Goal: Use online tool/utility: Utilize a website feature to perform a specific function

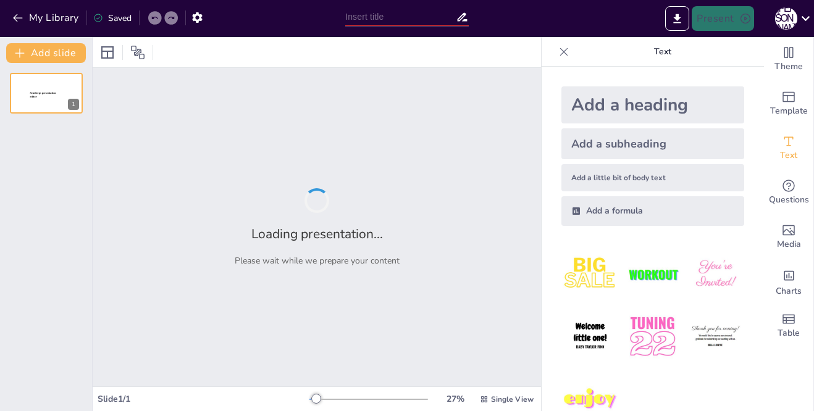
type input "Роль невербальных сигналов при проведении допросов"
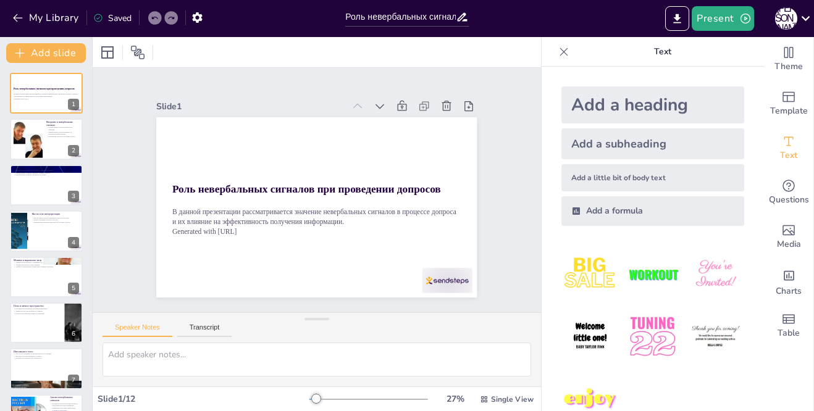
click at [322, 399] on div at bounding box center [369, 400] width 119 height 10
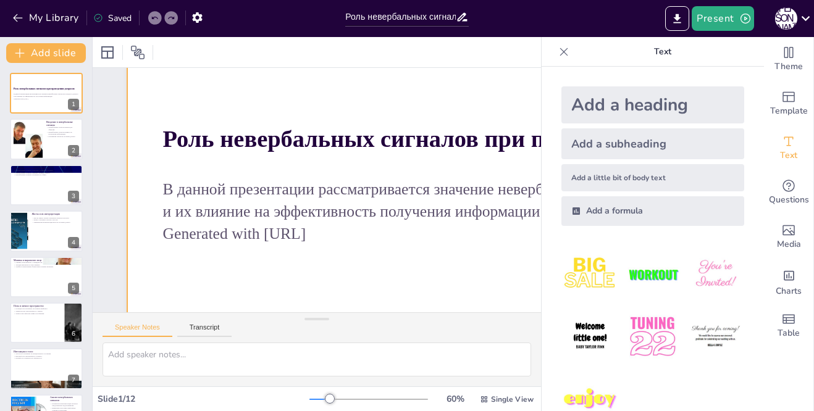
scroll to position [124, 0]
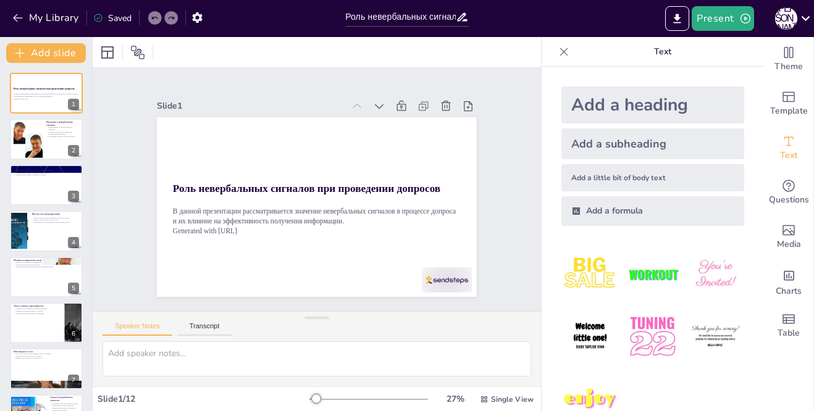
drag, startPoint x: 309, startPoint y: 316, endPoint x: 341, endPoint y: 316, distance: 32.1
click at [341, 316] on div "Speaker Notes Transcript" at bounding box center [317, 348] width 449 height 75
click at [558, 50] on icon at bounding box center [564, 52] width 12 height 12
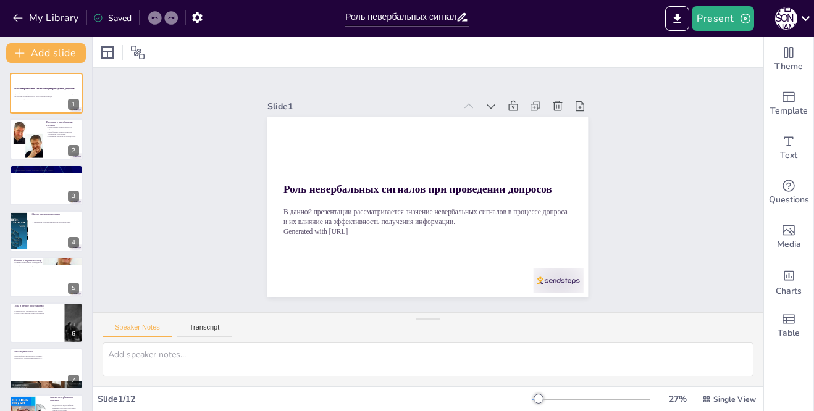
click at [538, 397] on div at bounding box center [591, 400] width 119 height 10
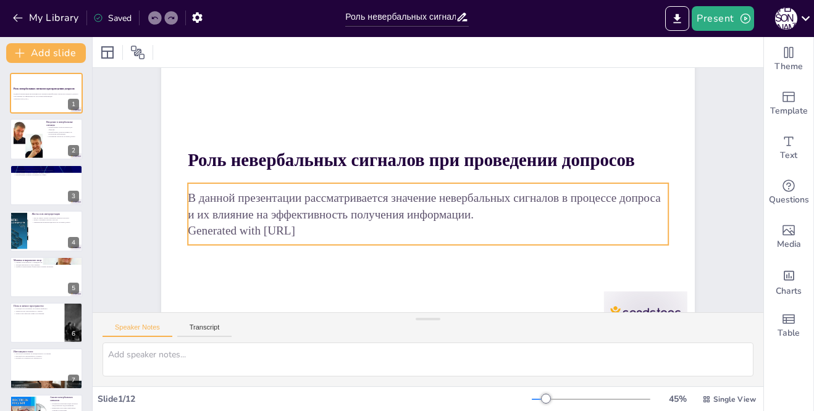
scroll to position [99, 0]
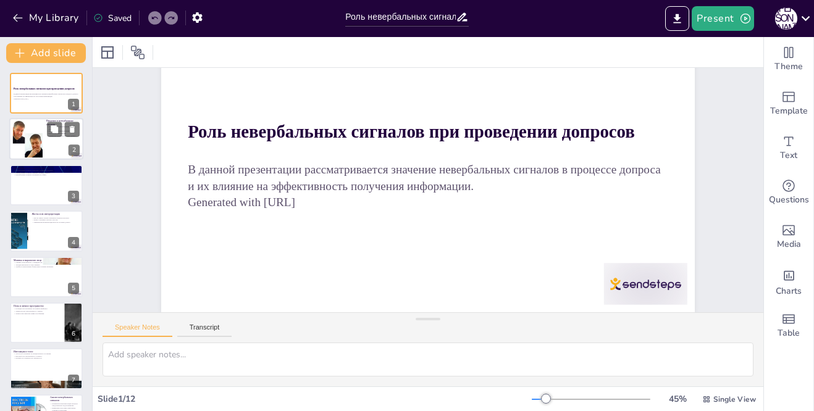
click at [33, 148] on div at bounding box center [27, 139] width 43 height 38
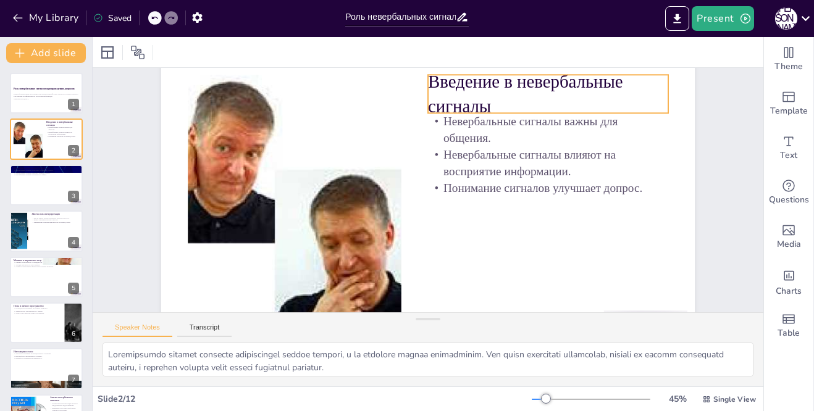
scroll to position [62, 0]
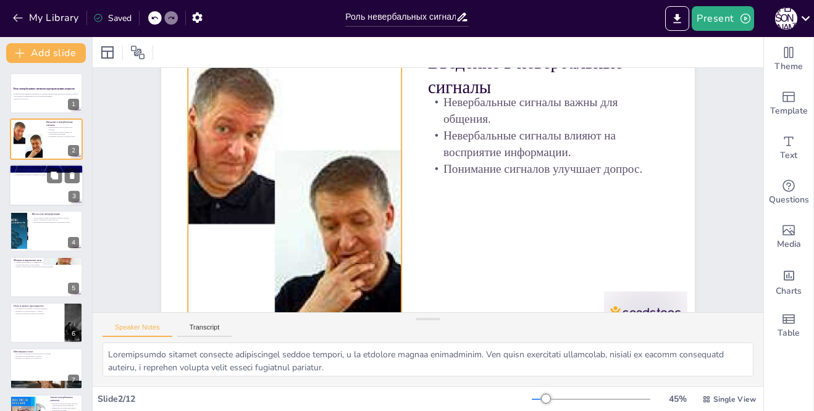
click at [64, 183] on div at bounding box center [46, 185] width 74 height 42
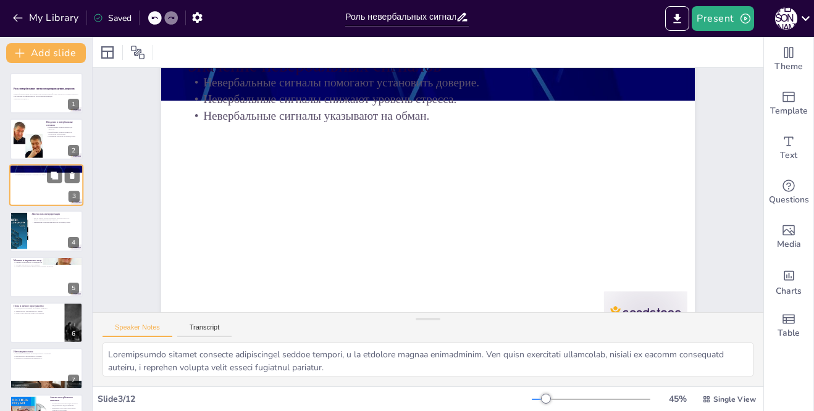
type textarea "Доверие является основой эффективного общения. Когда допросчик и допрашиваемый …"
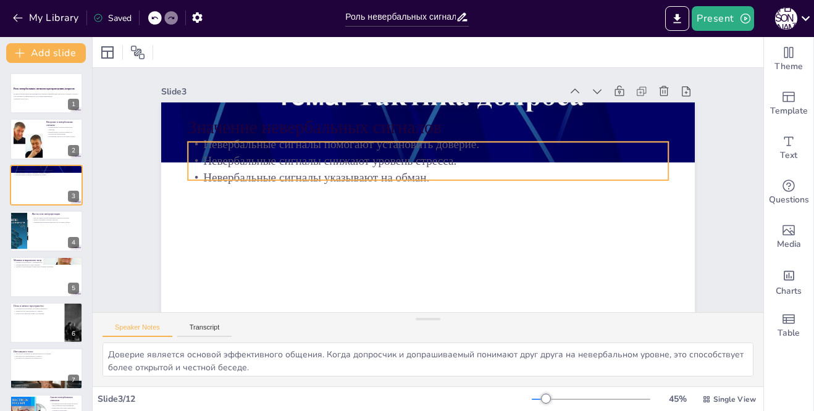
click at [304, 159] on p "Невербальные сигналы снижают уровень стресса." at bounding box center [452, 207] width 296 height 399
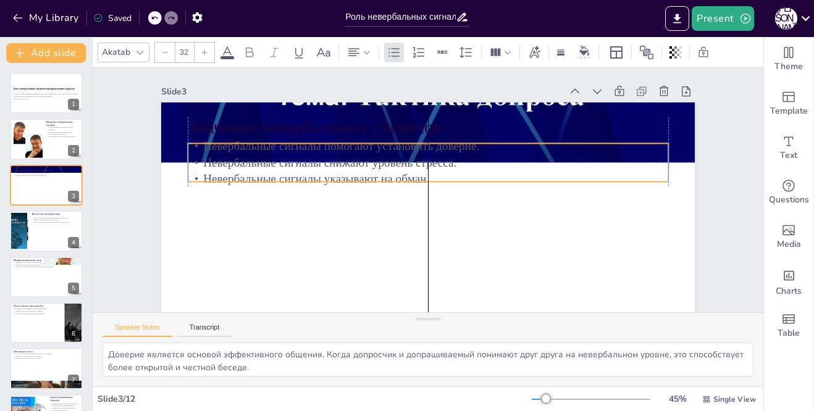
drag, startPoint x: 337, startPoint y: 177, endPoint x: 366, endPoint y: 187, distance: 30.7
click at [406, 196] on p "Невербальные сигналы указывают на обман." at bounding box center [439, 188] width 67 height 479
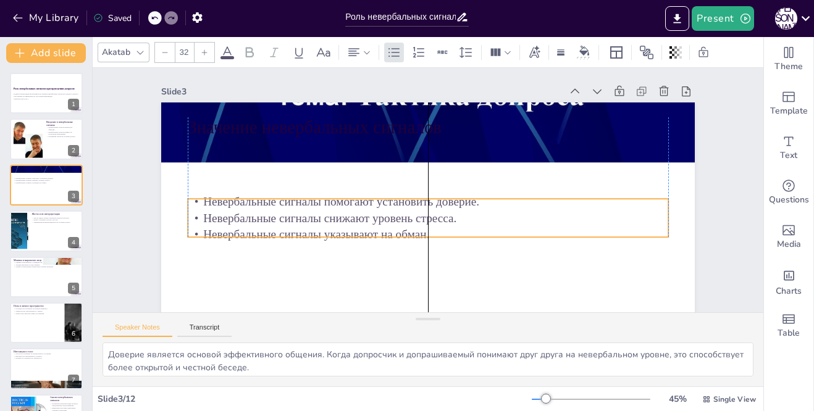
drag, startPoint x: 388, startPoint y: 200, endPoint x: 392, endPoint y: 236, distance: 36.6
click at [413, 236] on p "Невербальные сигналы указывают на обман." at bounding box center [471, 199] width 116 height 473
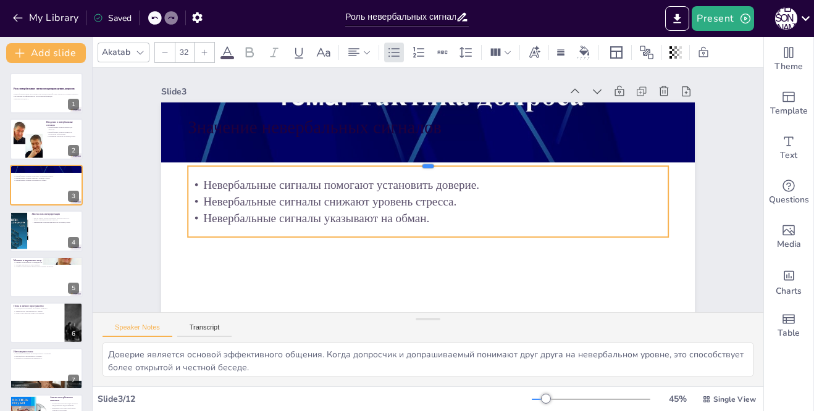
drag, startPoint x: 421, startPoint y: 198, endPoint x: 421, endPoint y: 166, distance: 32.8
click at [421, 166] on div at bounding box center [411, 167] width 395 height 290
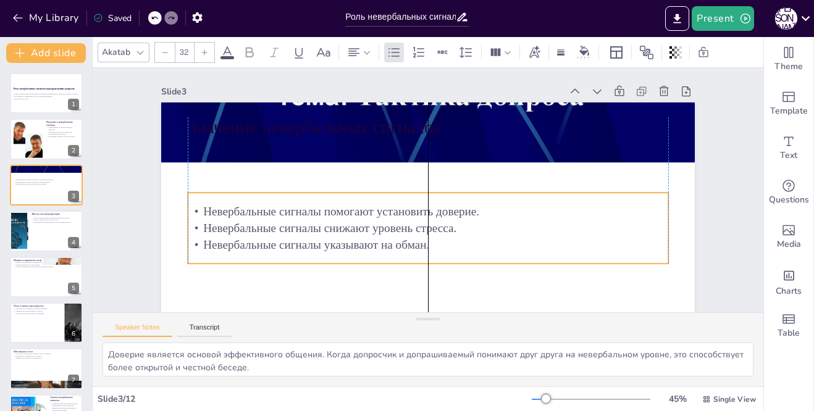
drag, startPoint x: 416, startPoint y: 234, endPoint x: 420, endPoint y: 260, distance: 26.7
click at [420, 260] on div "Невербальные сигналы помогают установить доверие. Невербальные сигналы снижают …" at bounding box center [406, 221] width 430 height 340
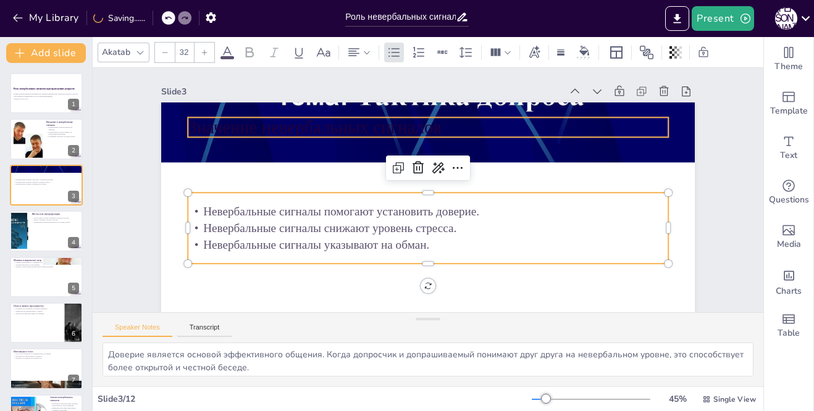
click at [334, 130] on p "Значение невербальных сигналов" at bounding box center [464, 139] width 403 height 302
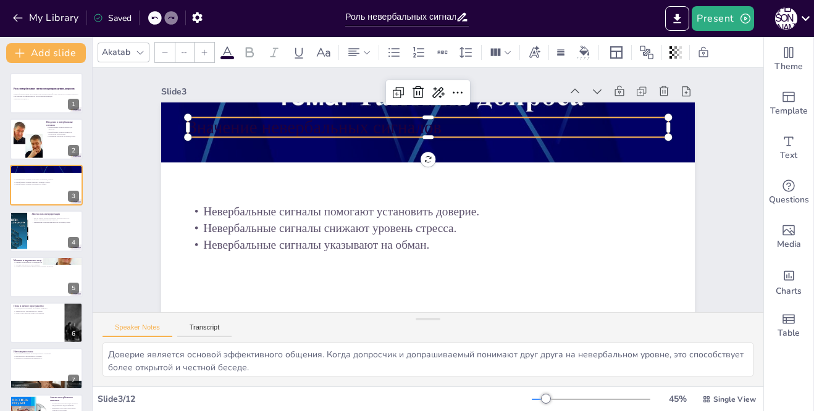
type input "48"
click at [229, 54] on icon at bounding box center [227, 52] width 15 height 15
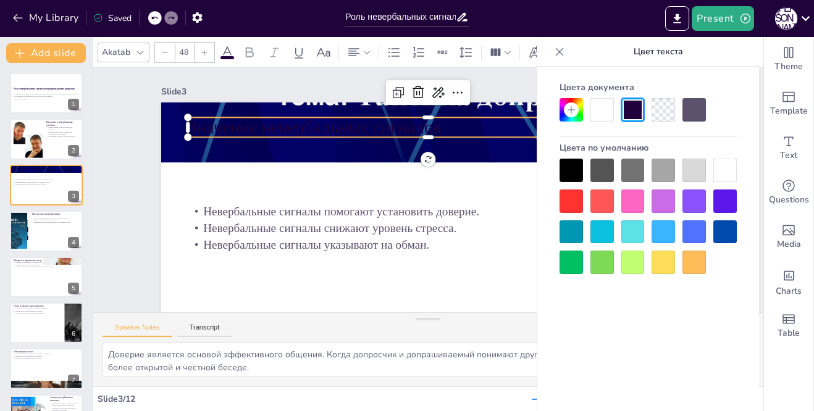
click at [717, 166] on div at bounding box center [725, 170] width 23 height 23
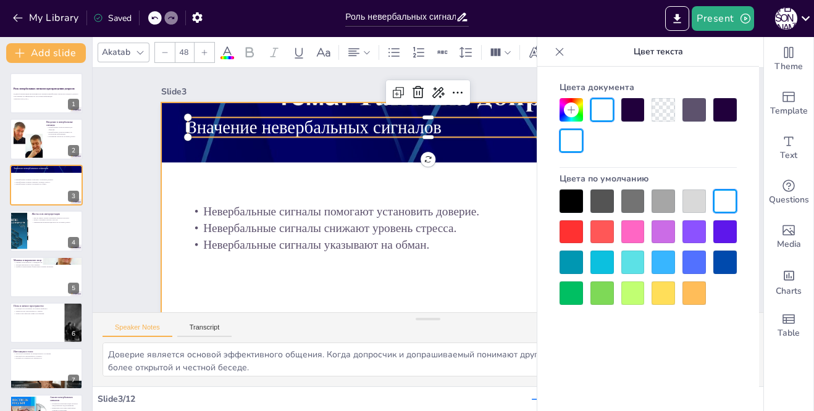
click at [487, 183] on div at bounding box center [454, 133] width 610 height 491
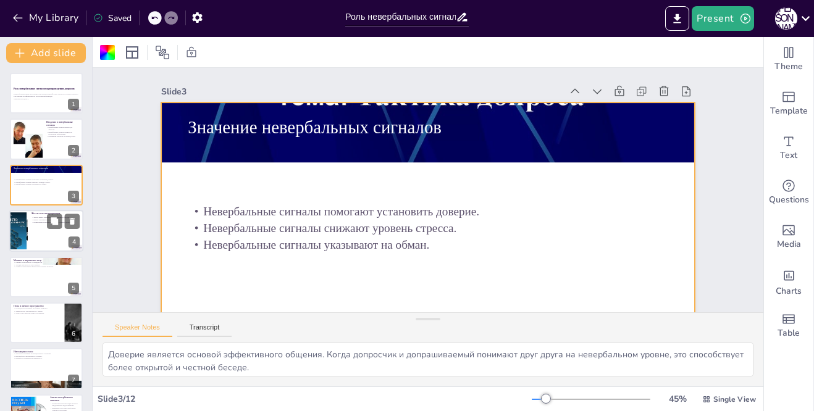
click at [41, 228] on div at bounding box center [46, 231] width 74 height 42
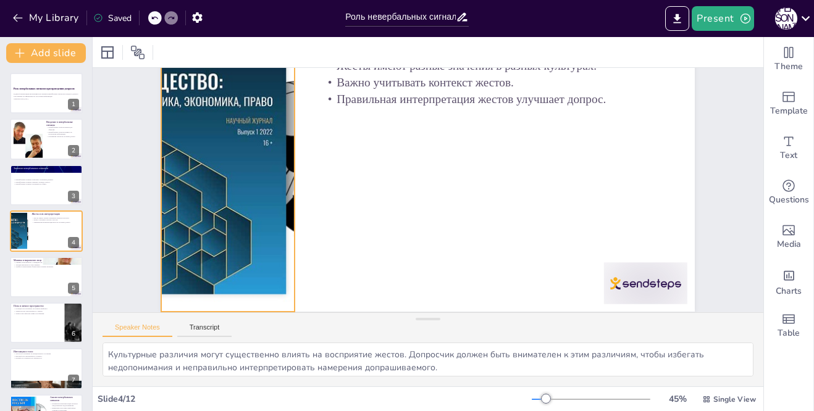
scroll to position [99, 0]
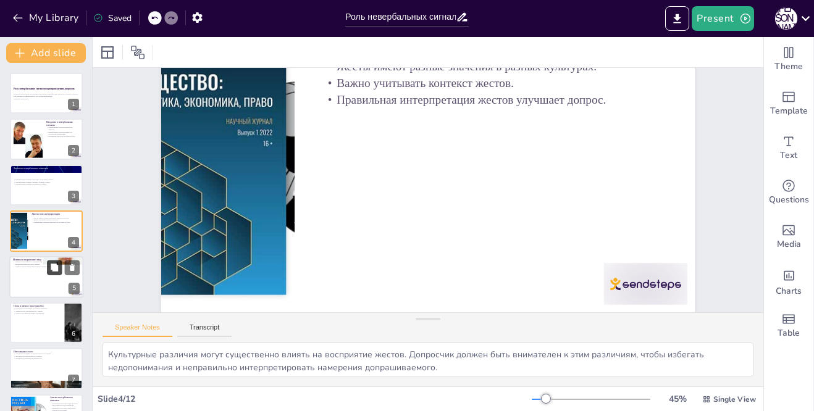
click at [58, 268] on icon at bounding box center [54, 267] width 7 height 7
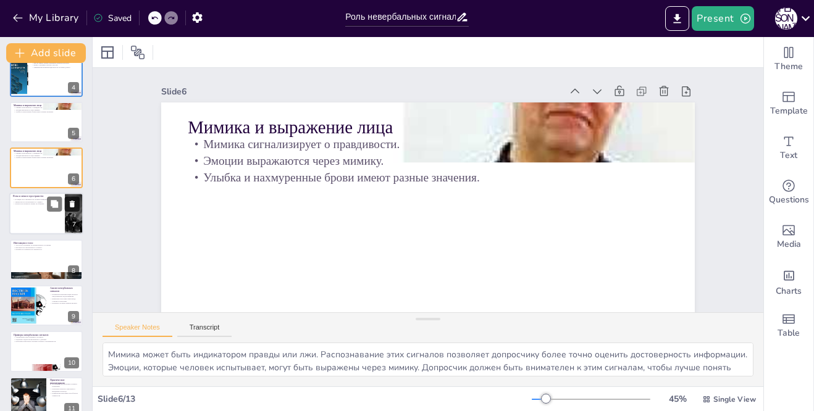
scroll to position [264, 0]
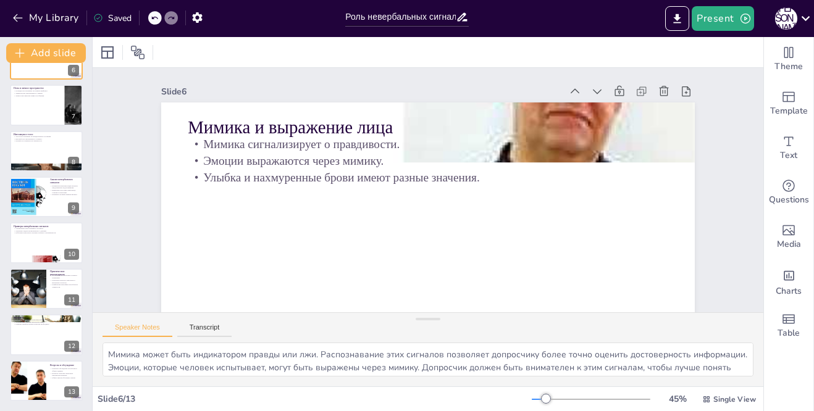
click at [29, 106] on div at bounding box center [46, 105] width 73 height 41
type textarea "Позиция тела может быть индикатором того, насколько комфортно допрашиваемому. Э…"
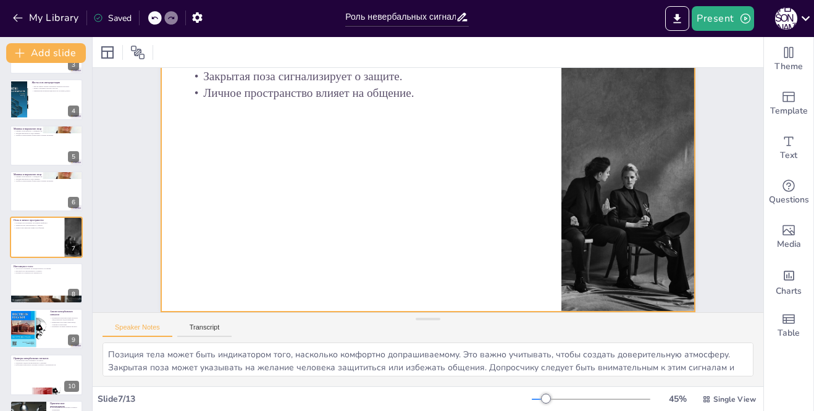
scroll to position [0, 0]
